Goal: Information Seeking & Learning: Learn about a topic

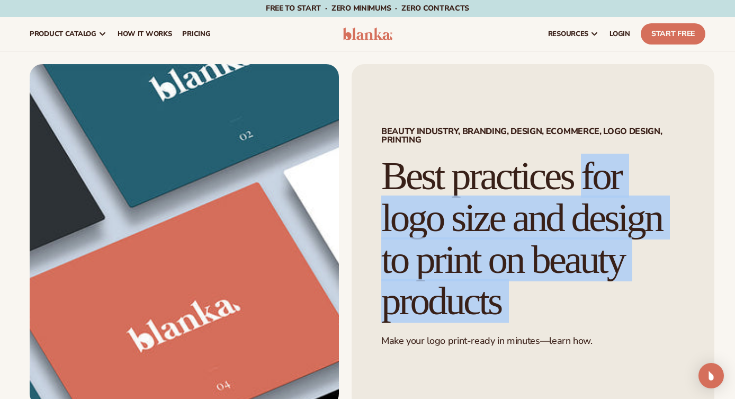
click at [514, 179] on h1 "Best practices for logo size and design to print on beauty products" at bounding box center [532, 238] width 303 height 167
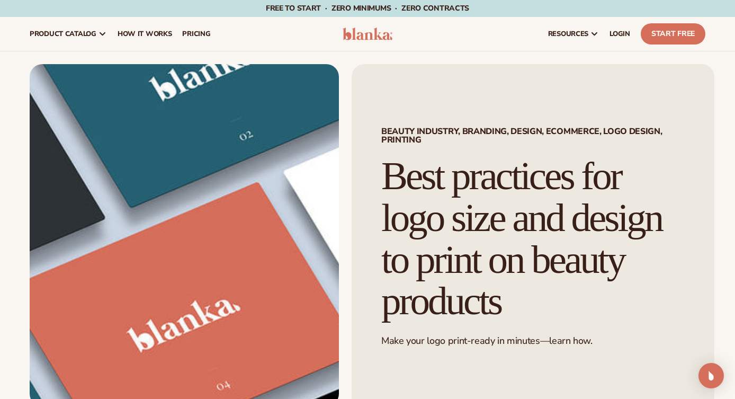
click at [512, 179] on h1 "Best practices for logo size and design to print on beauty products" at bounding box center [532, 238] width 303 height 167
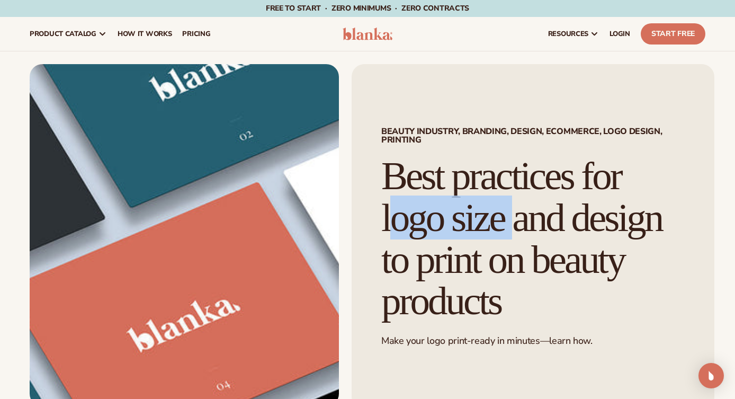
click at [512, 179] on h1 "Best practices for logo size and design to print on beauty products" at bounding box center [532, 238] width 303 height 167
copy h1 "practices"
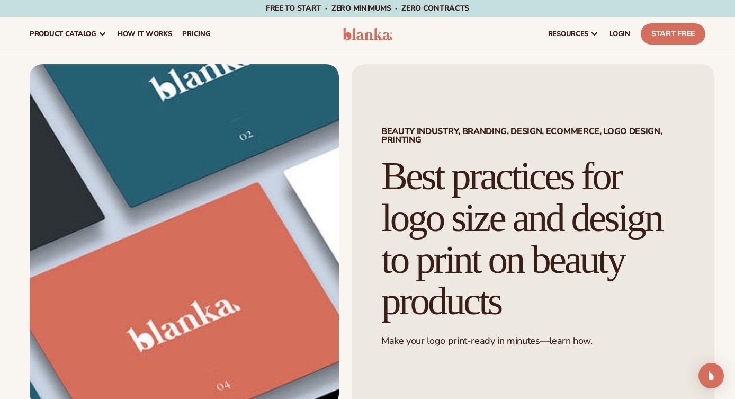
click at [512, 179] on h1 "Best practices for logo size and design to print on beauty products" at bounding box center [532, 238] width 303 height 167
click at [511, 179] on h1 "Best practices for logo size and design to print on beauty products" at bounding box center [532, 238] width 303 height 167
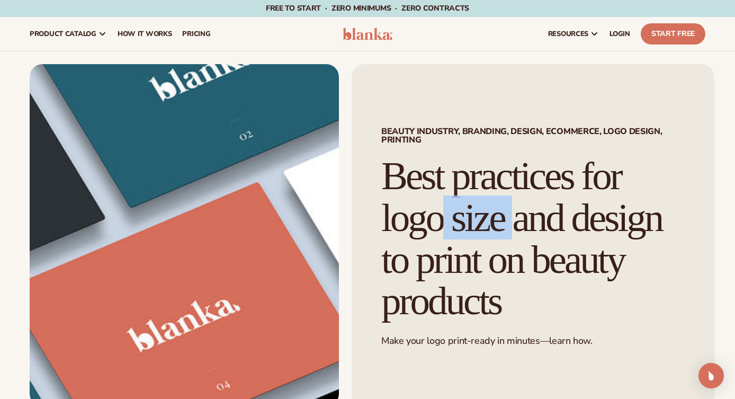
click at [511, 179] on h1 "Best practices for logo size and design to print on beauty products" at bounding box center [532, 238] width 303 height 167
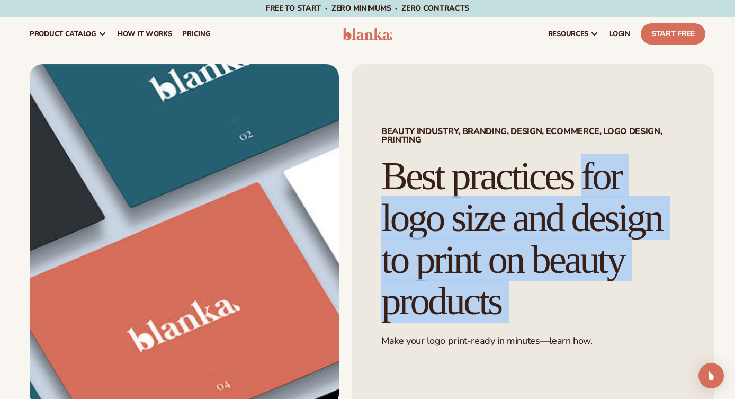
click at [511, 179] on h1 "Best practices for logo size and design to print on beauty products" at bounding box center [532, 238] width 303 height 167
copy div "Best practices for logo size and design to print on beauty products"
click at [488, 185] on h1 "Best practices for logo size and design to print on beauty products" at bounding box center [532, 238] width 303 height 167
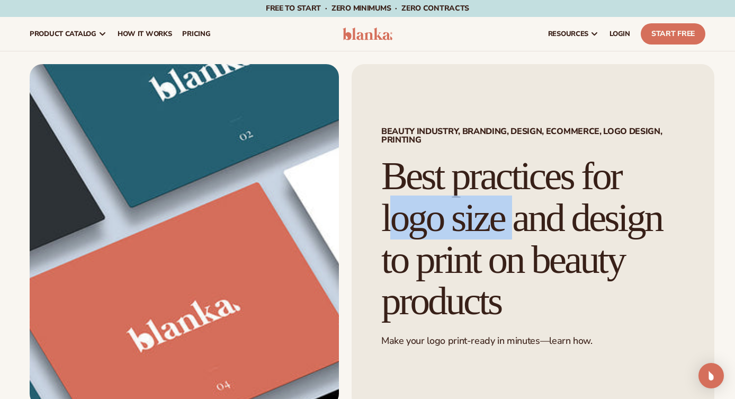
click at [488, 185] on h1 "Best practices for logo size and design to print on beauty products" at bounding box center [532, 238] width 303 height 167
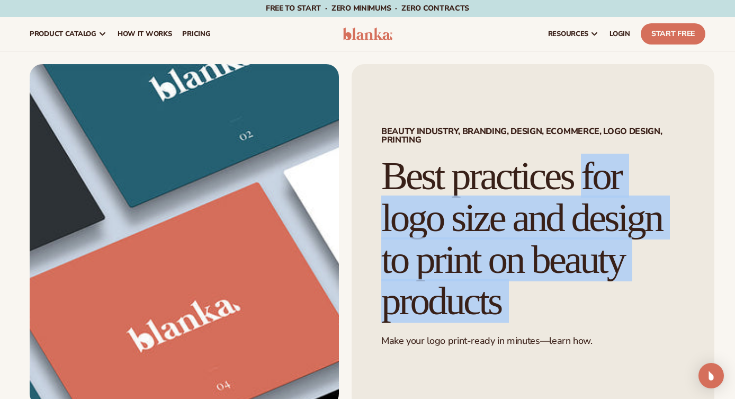
click at [488, 185] on h1 "Best practices for logo size and design to print on beauty products" at bounding box center [532, 238] width 303 height 167
copy div "Best practices for logo size and design to print on beauty products"
